Goal: Information Seeking & Learning: Learn about a topic

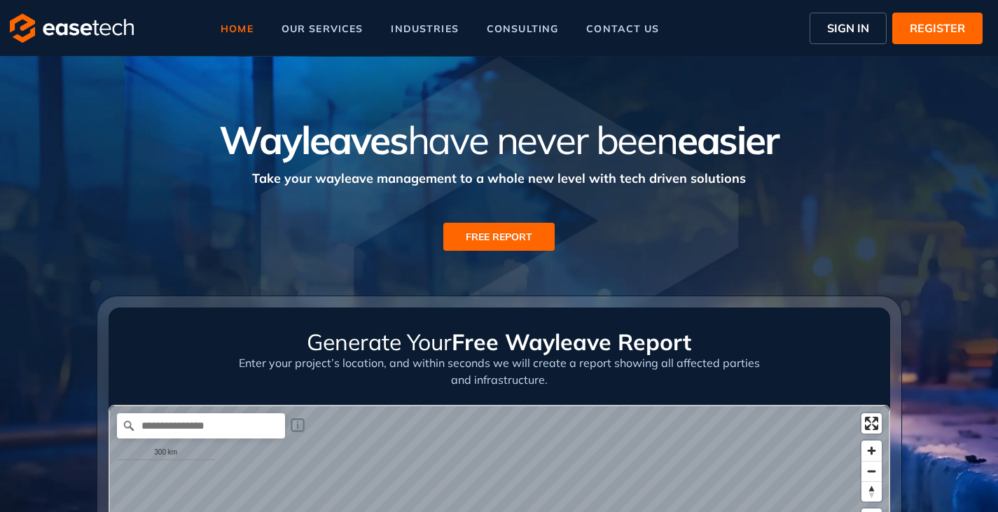
click at [851, 35] on span "SIGN IN" at bounding box center [848, 28] width 42 height 17
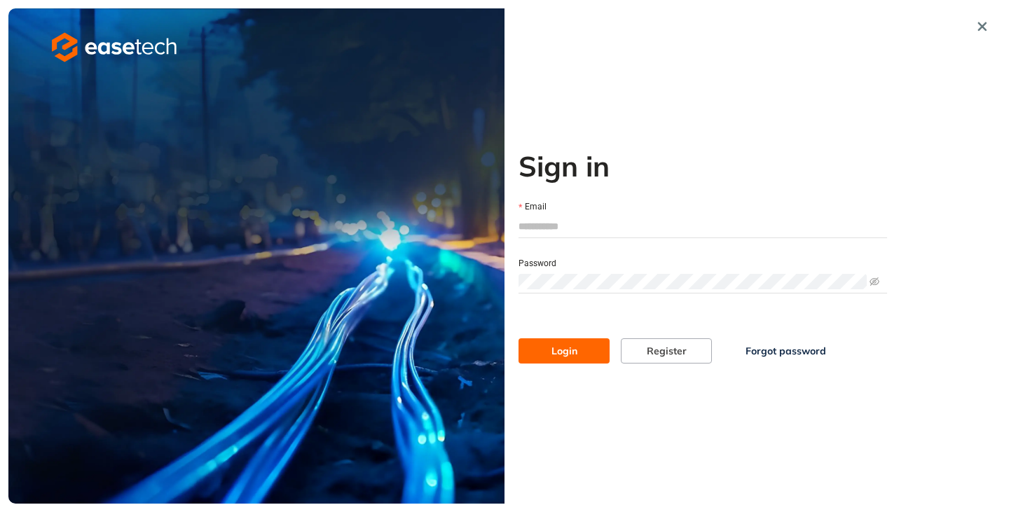
click at [596, 227] on input "Email" at bounding box center [702, 226] width 369 height 21
type input "**********"
click at [538, 347] on button "Login" at bounding box center [563, 350] width 91 height 25
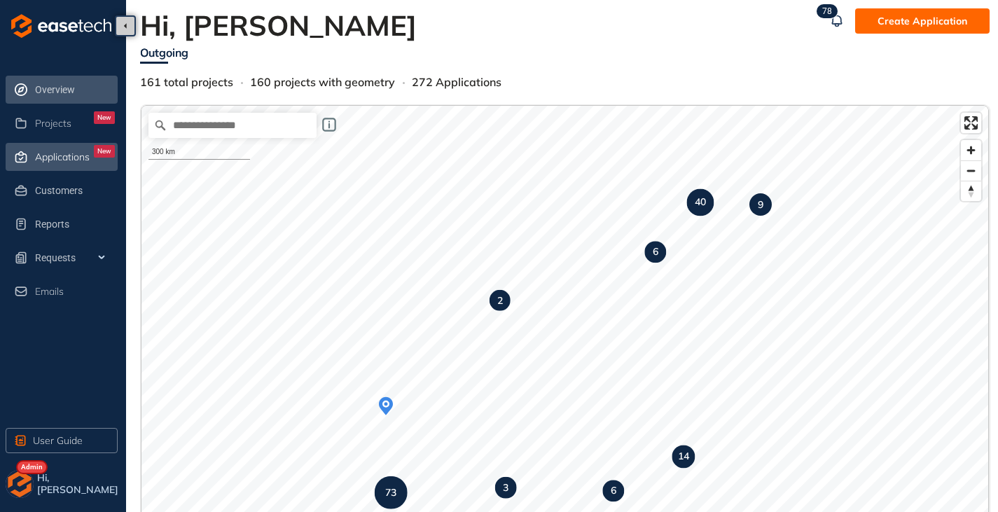
click at [54, 165] on div "Applications New" at bounding box center [75, 157] width 80 height 24
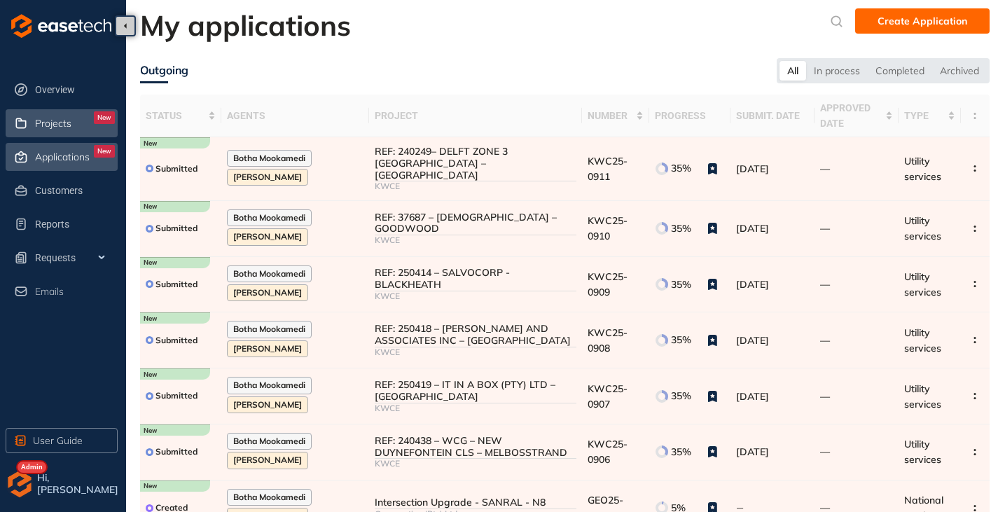
click at [48, 125] on span "Projects" at bounding box center [53, 124] width 36 height 12
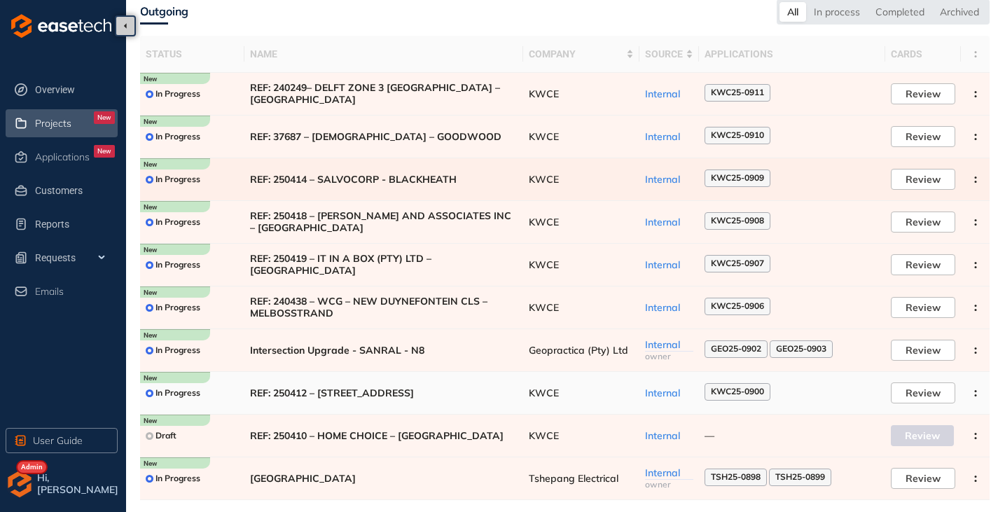
scroll to position [86, 0]
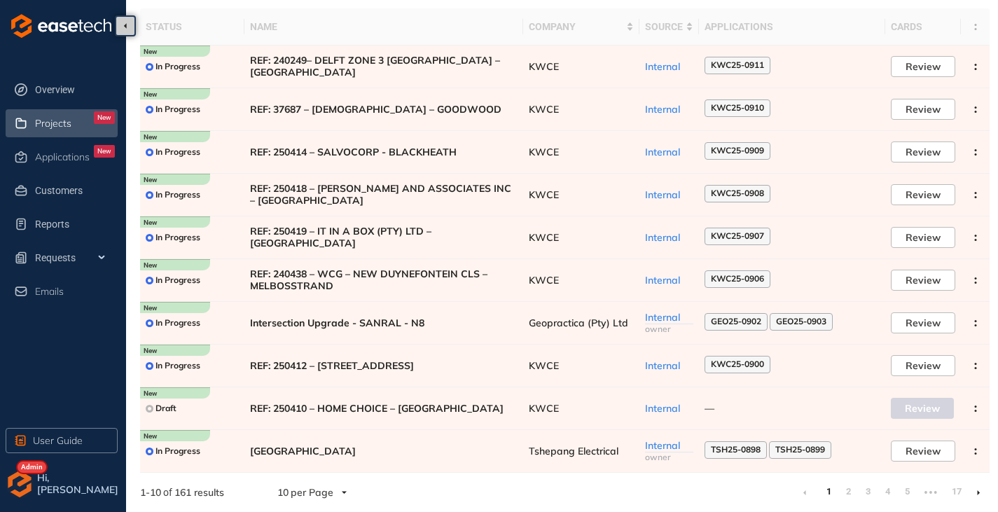
click at [978, 495] on icon at bounding box center [979, 493] width 4 height 6
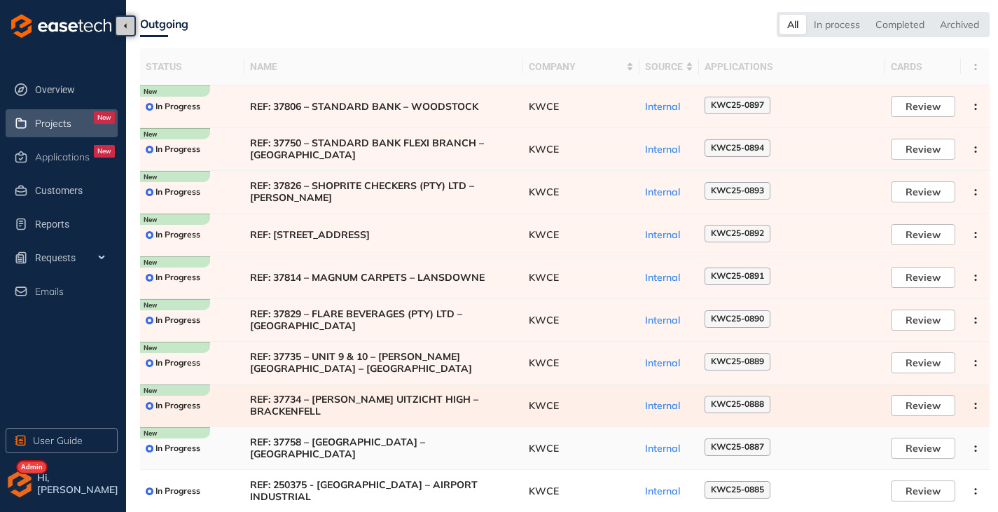
scroll to position [86, 0]
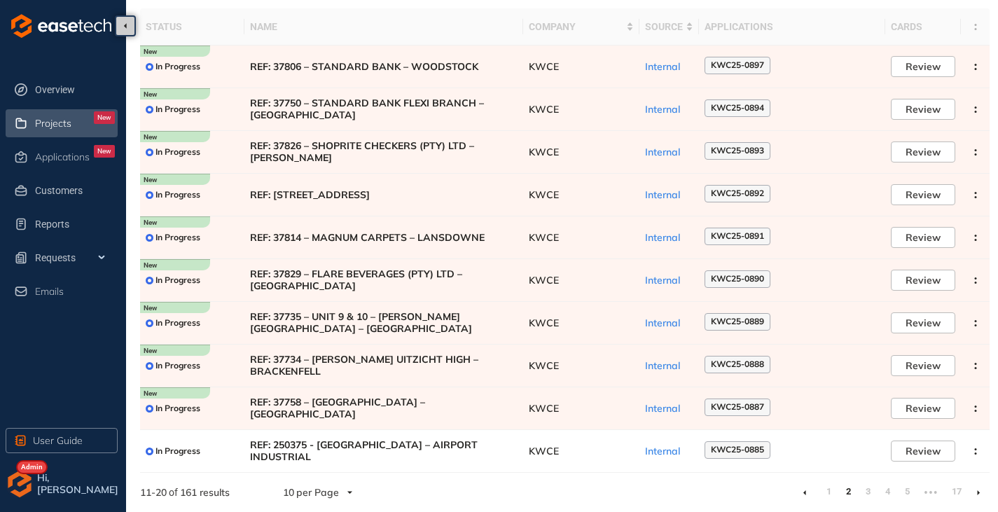
click at [979, 488] on link at bounding box center [979, 492] width 4 height 11
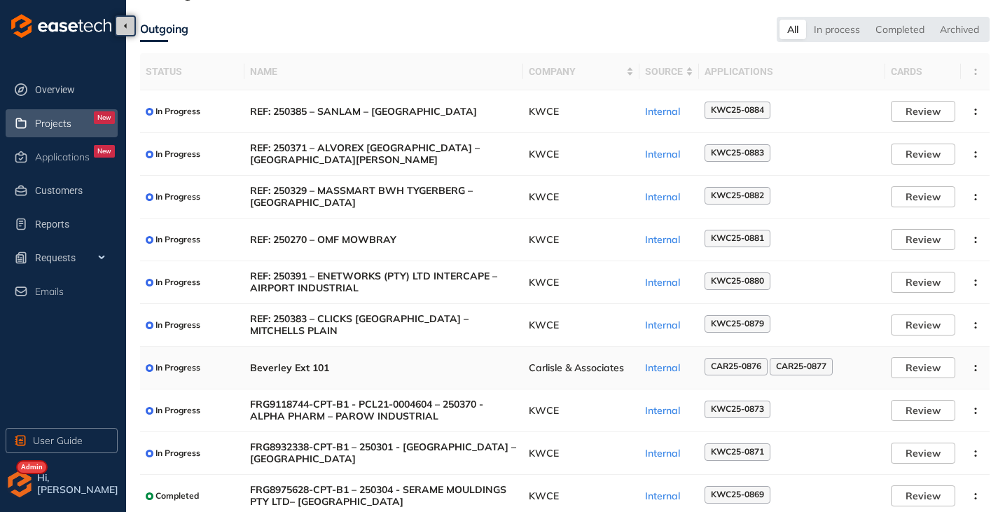
scroll to position [86, 0]
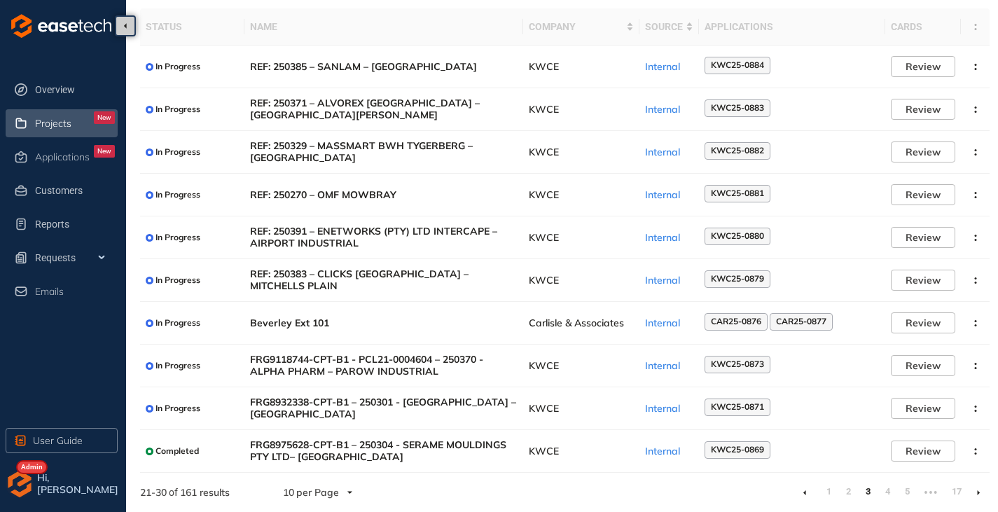
click at [981, 491] on li at bounding box center [979, 492] width 22 height 22
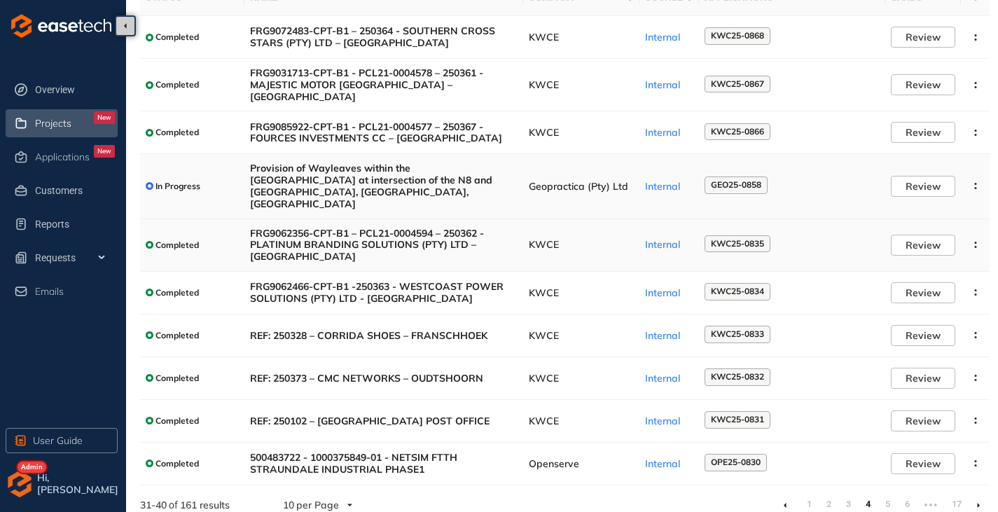
scroll to position [116, 0]
click at [977, 502] on icon at bounding box center [979, 505] width 4 height 6
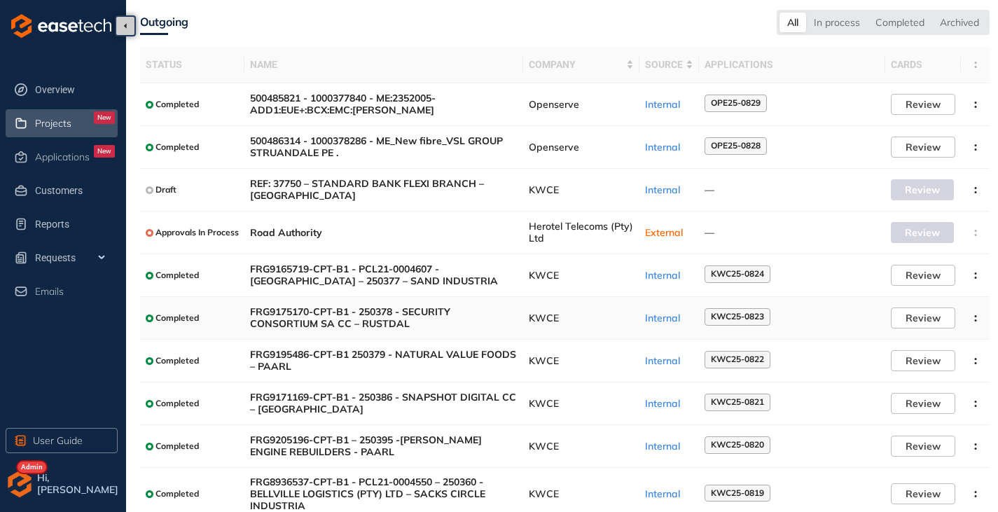
scroll to position [96, 0]
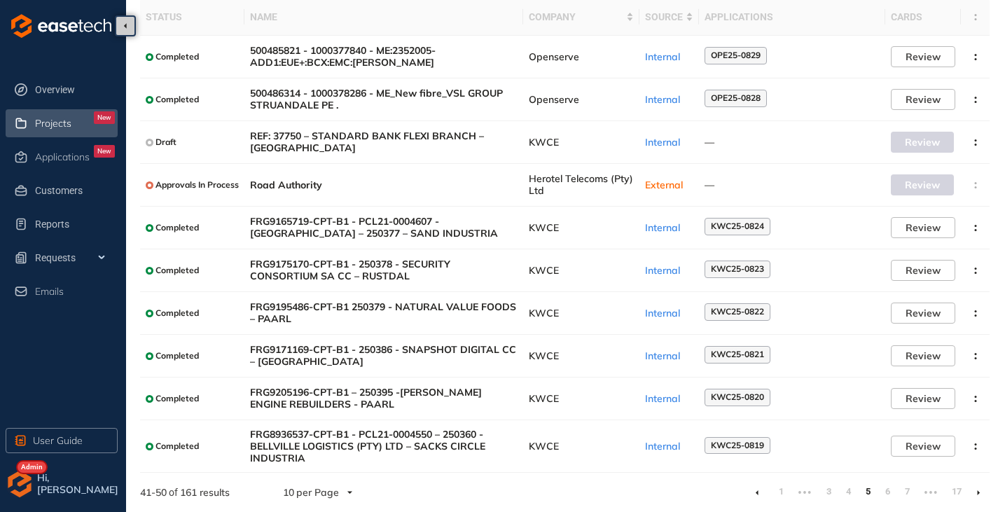
click at [977, 492] on icon at bounding box center [978, 492] width 3 height 5
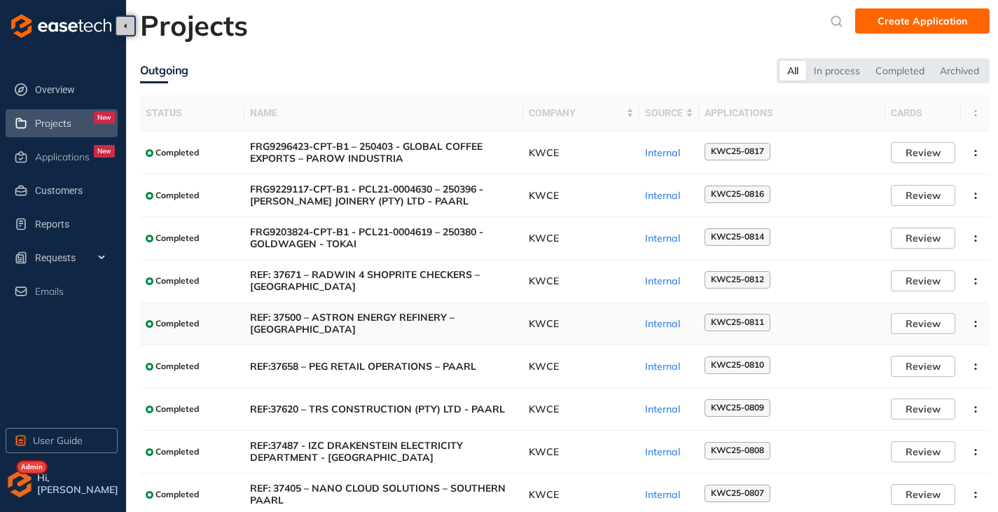
scroll to position [86, 0]
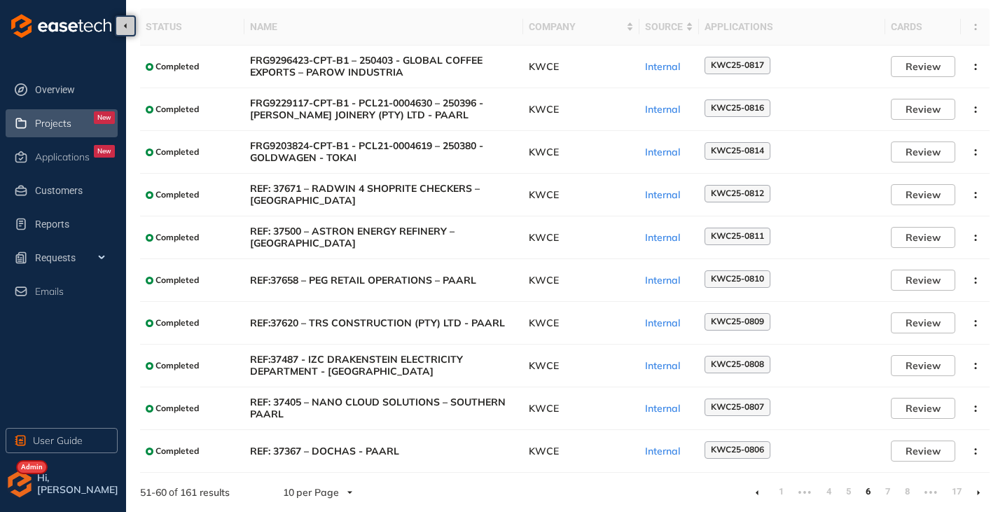
click at [981, 490] on li at bounding box center [979, 492] width 22 height 22
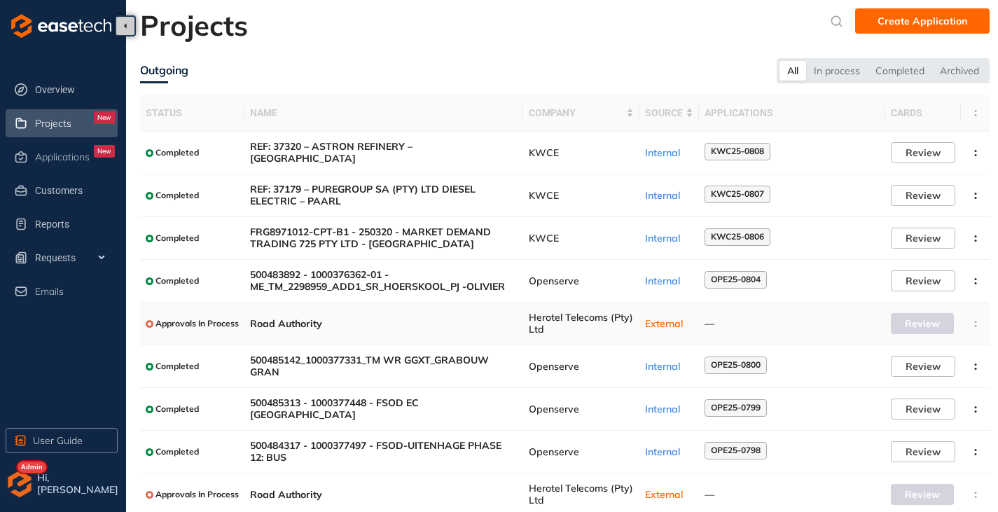
scroll to position [86, 0]
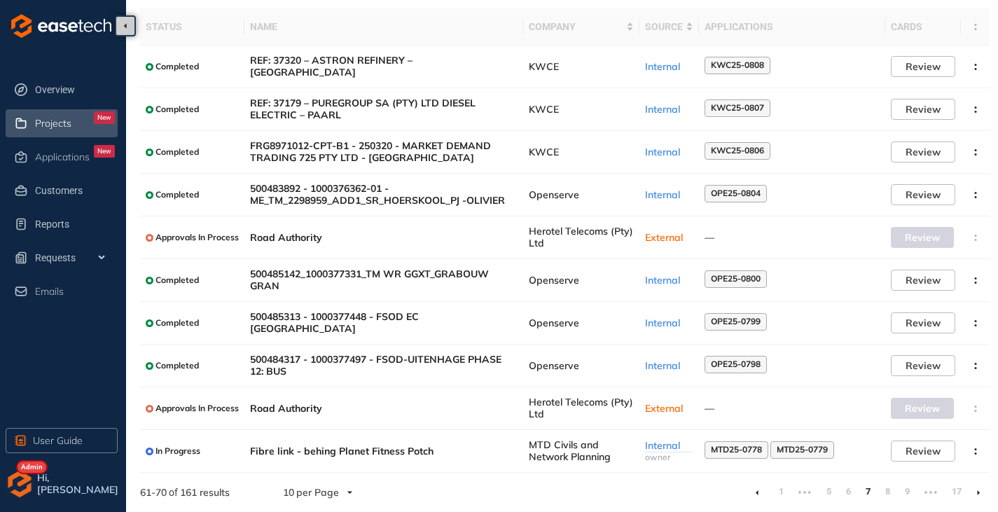
click at [980, 492] on icon at bounding box center [979, 493] width 4 height 6
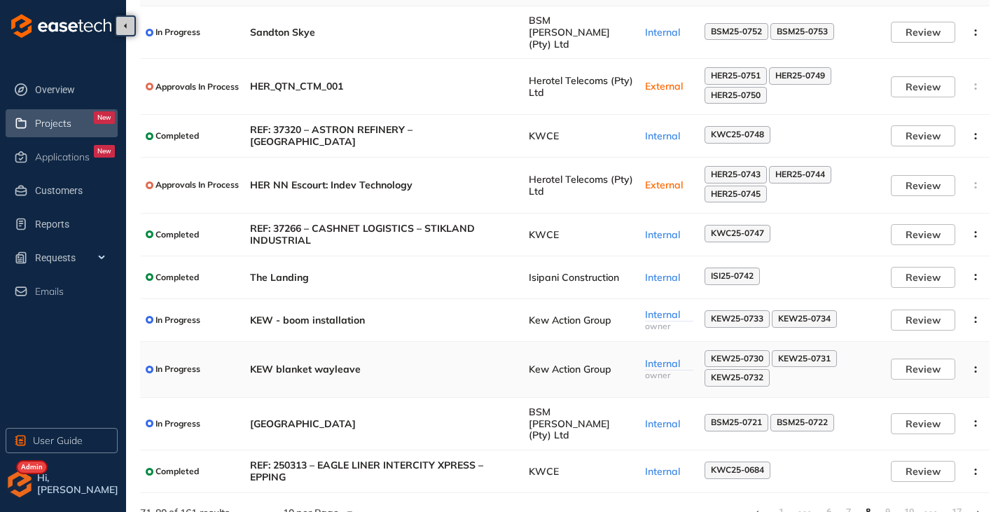
scroll to position [55, 0]
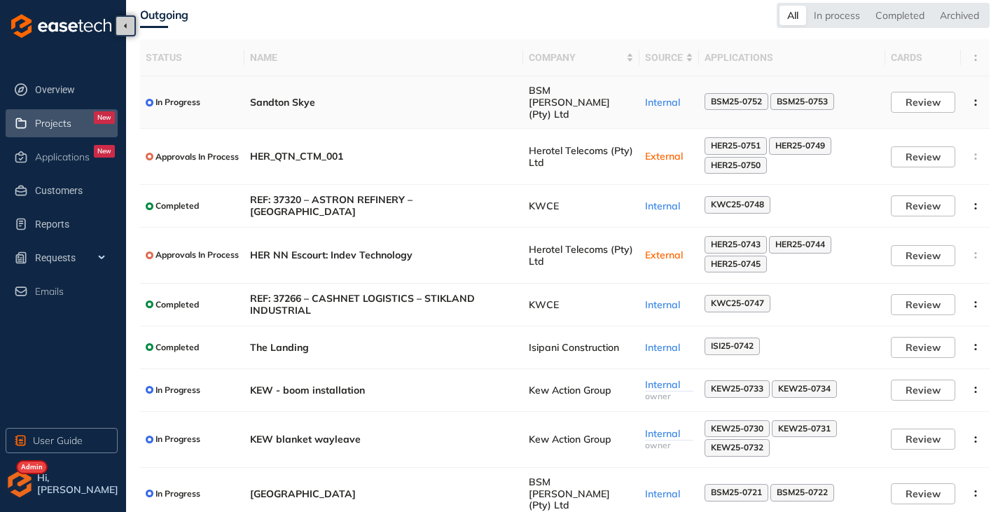
click at [514, 101] on span "Sandton Skye" at bounding box center [384, 103] width 268 height 12
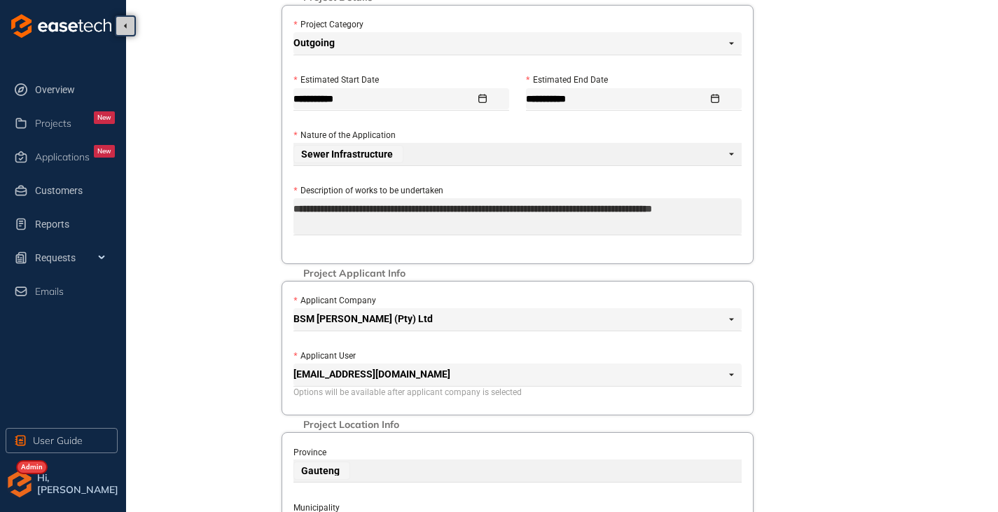
scroll to position [222, 0]
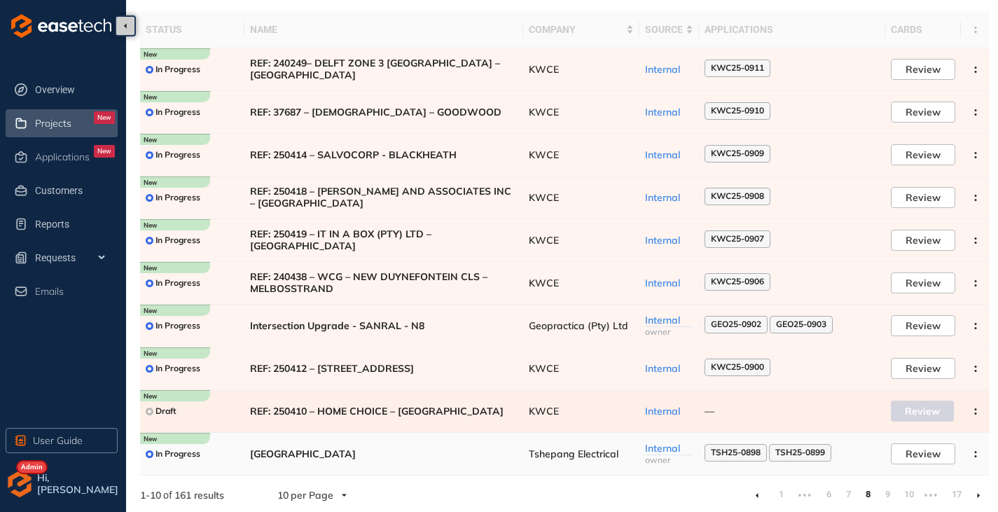
scroll to position [86, 0]
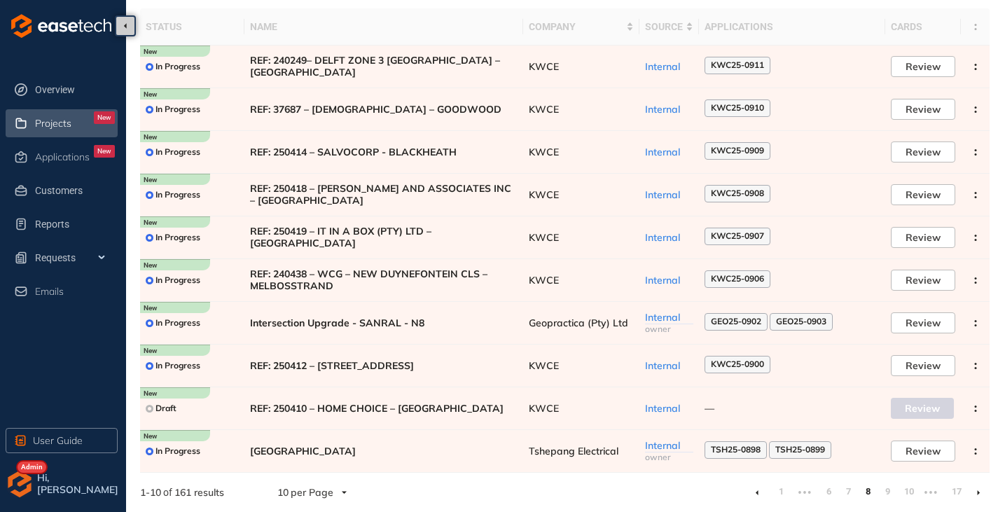
click at [979, 490] on icon at bounding box center [979, 493] width 4 height 6
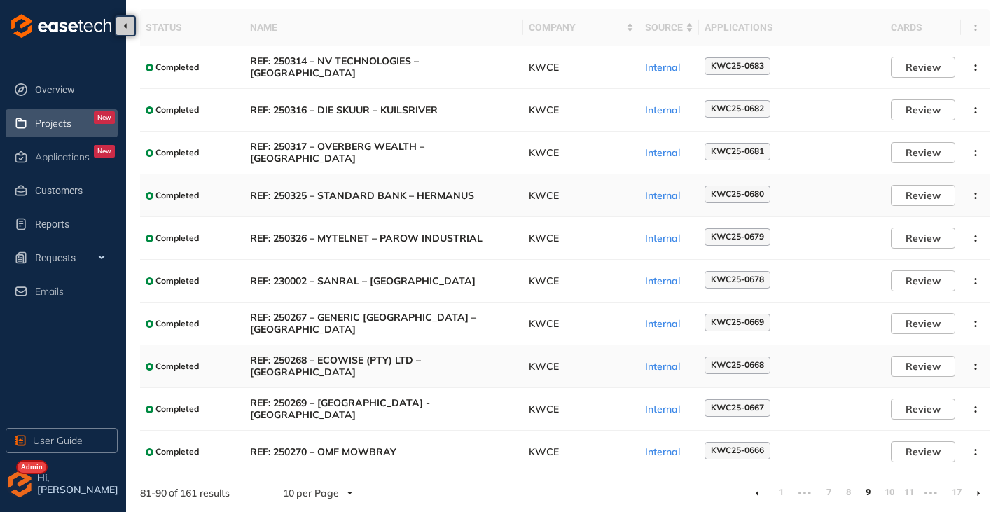
scroll to position [86, 0]
click at [979, 491] on icon at bounding box center [979, 493] width 4 height 6
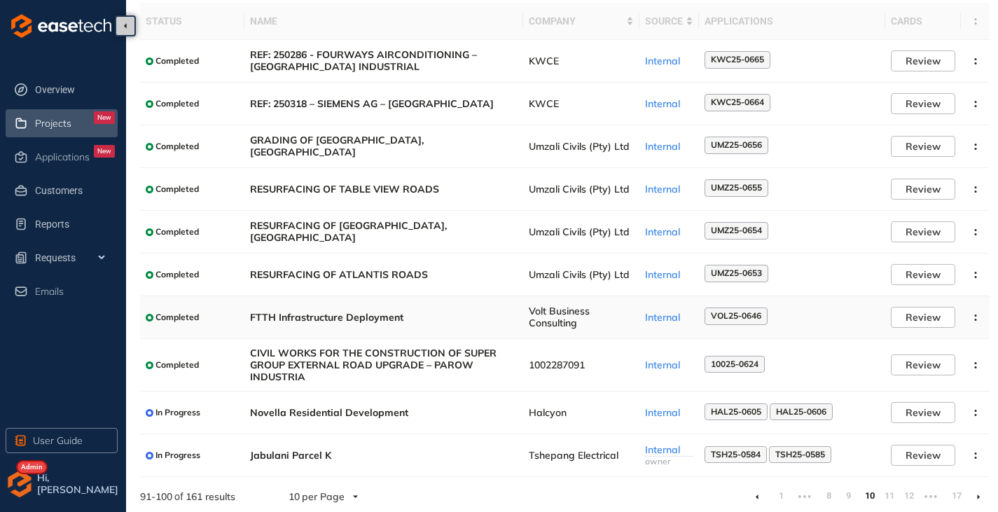
scroll to position [96, 0]
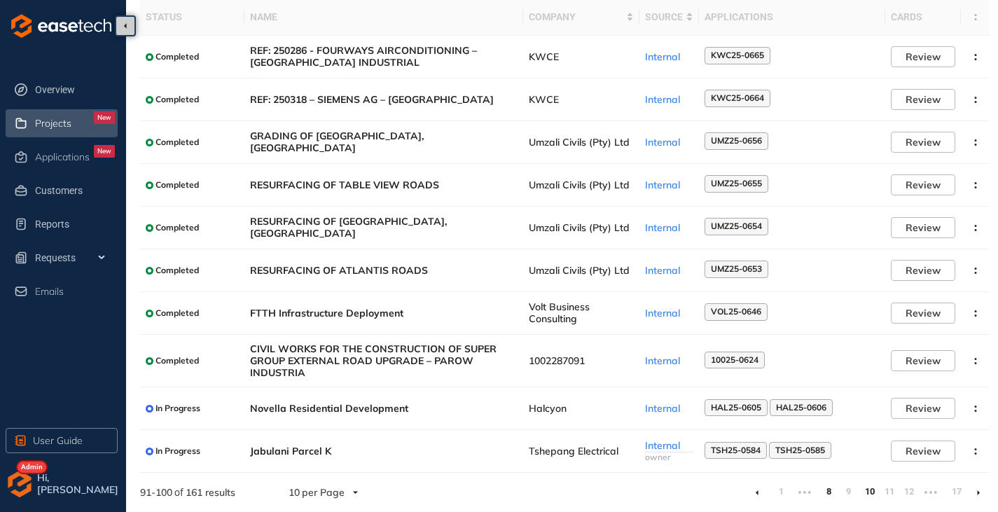
click at [830, 494] on link "8" at bounding box center [829, 491] width 14 height 21
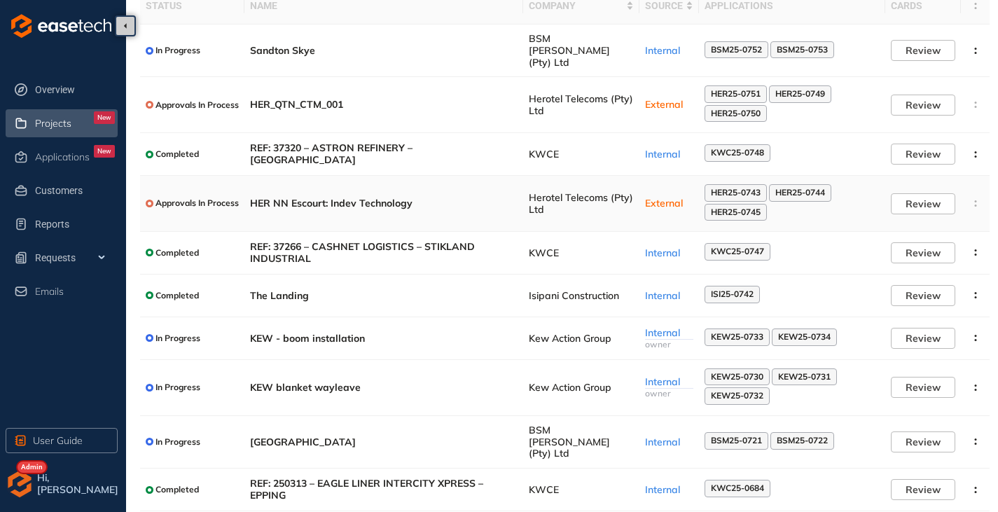
scroll to position [125, 0]
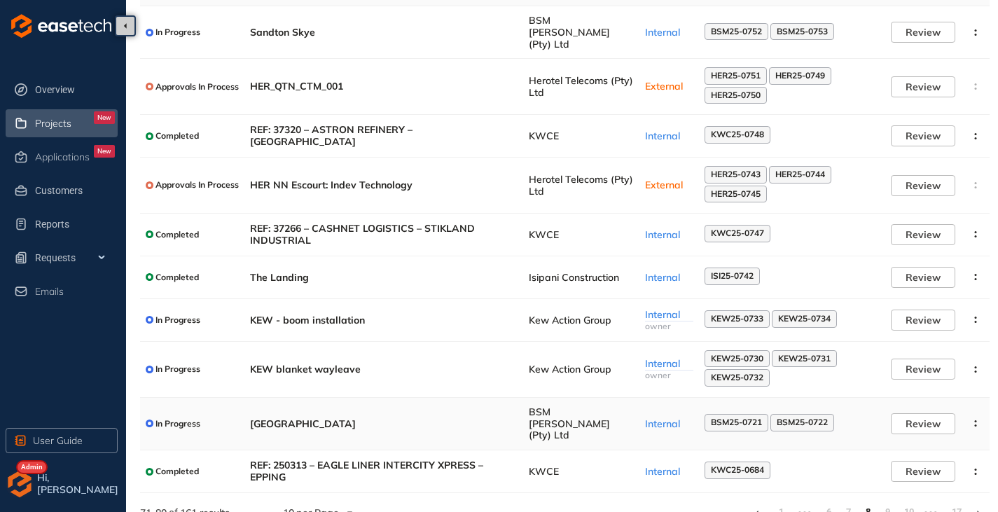
click at [404, 418] on span "[GEOGRAPHIC_DATA]" at bounding box center [384, 424] width 268 height 12
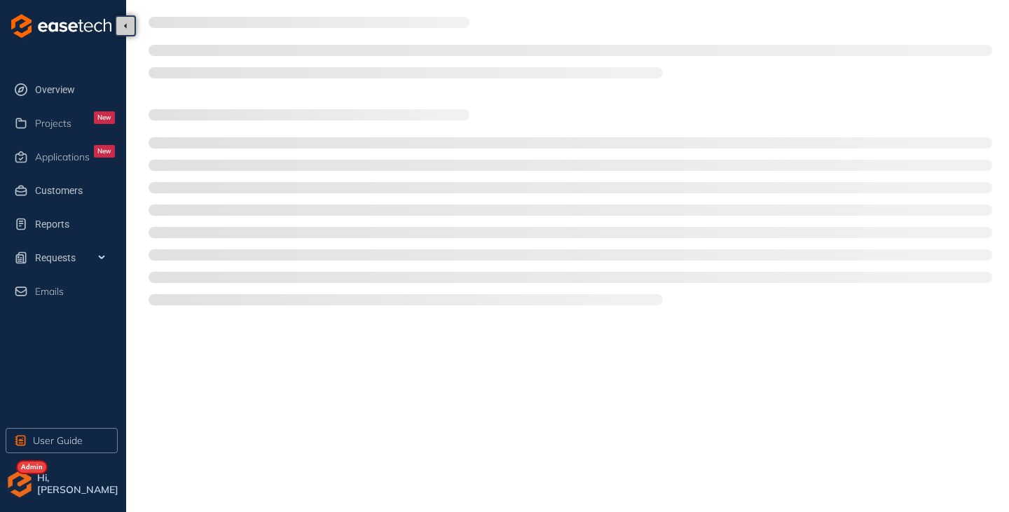
type textarea "**********"
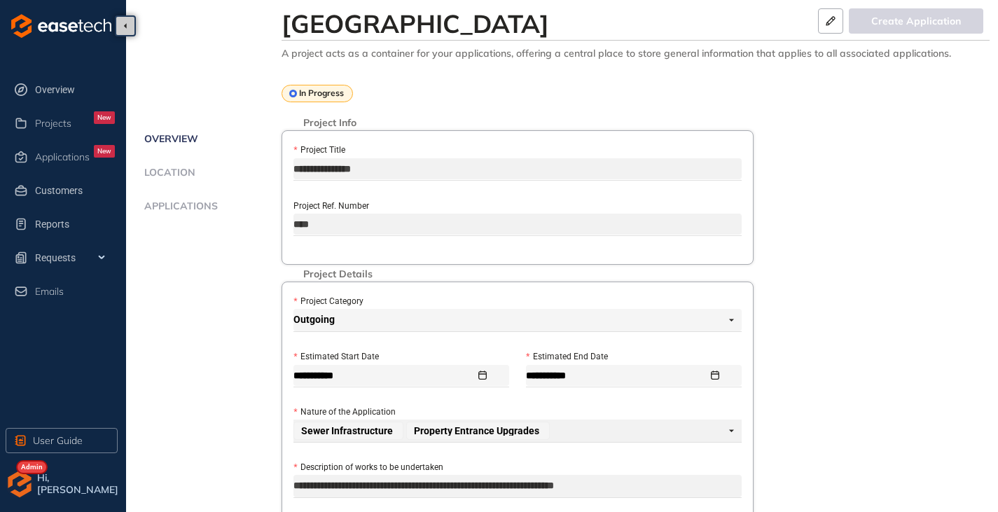
scroll to position [70, 0]
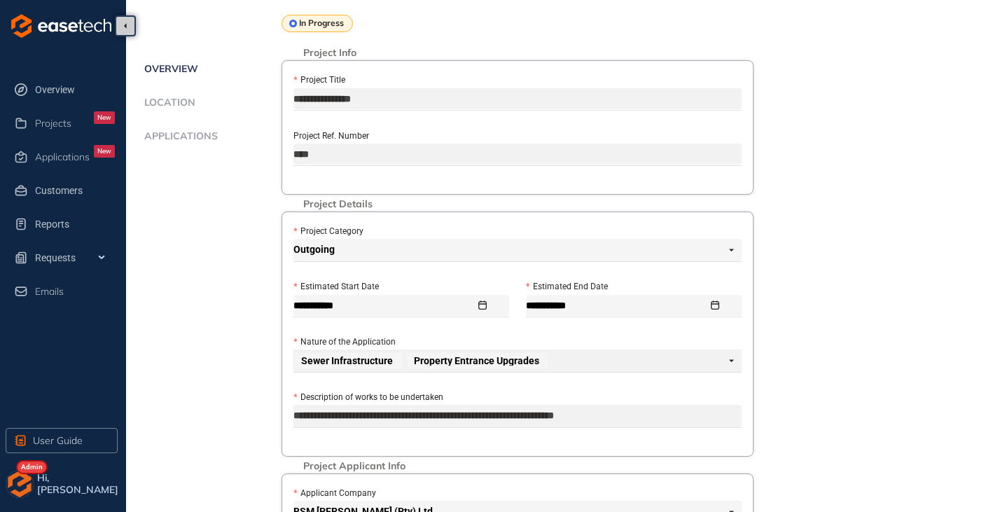
click at [9, 490] on img "button" at bounding box center [20, 484] width 28 height 28
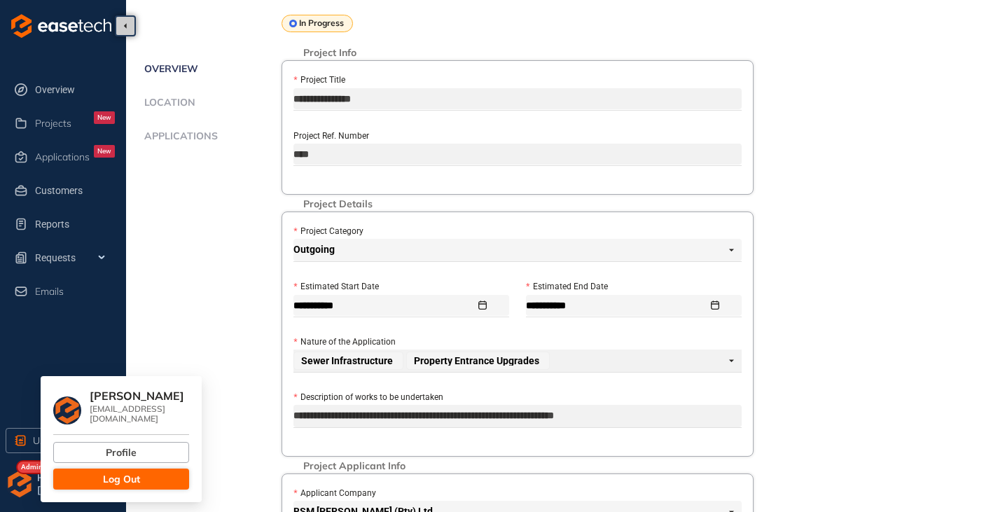
click at [104, 474] on span "Log Out" at bounding box center [121, 479] width 37 height 15
